Goal: Find specific page/section: Find specific page/section

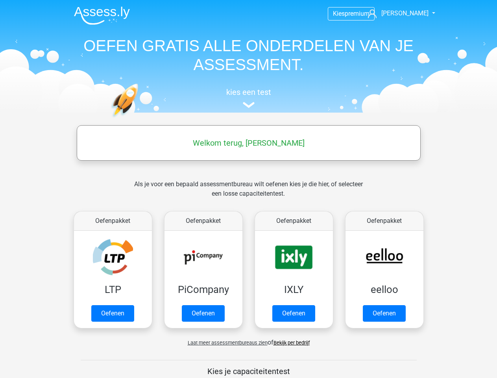
click at [408, 13] on span "ingrid" at bounding box center [404, 12] width 47 height 7
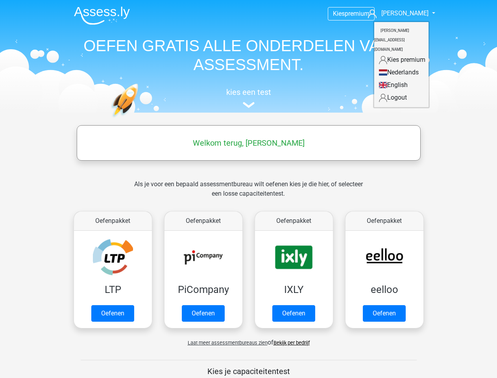
click at [225, 342] on span "Laat meer assessmentbureaus zien" at bounding box center [228, 342] width 80 height 6
